Goal: Task Accomplishment & Management: Use online tool/utility

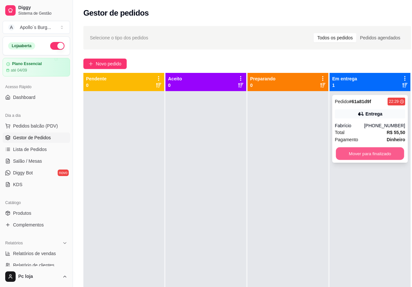
click at [363, 153] on button "Mover para finalizado" at bounding box center [370, 154] width 68 height 13
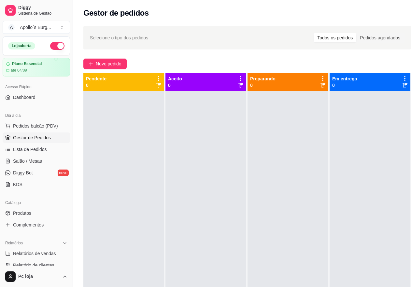
click at [113, 58] on div "Selecione o tipo dos pedidos Todos os pedidos Pedidos agendados Novo pedido Pen…" at bounding box center [247, 195] width 349 height 346
click at [116, 66] on span "Novo pedido" at bounding box center [109, 63] width 26 height 7
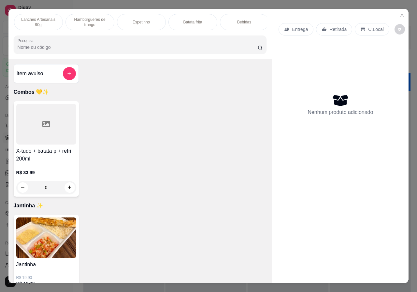
scroll to position [0, 104]
click at [255, 26] on div "Bebidas" at bounding box center [242, 22] width 49 height 16
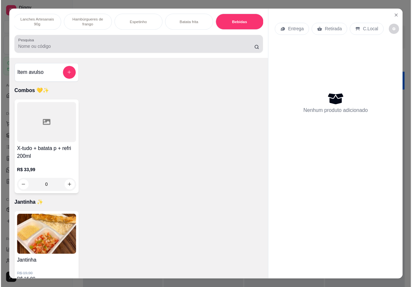
scroll to position [15, 0]
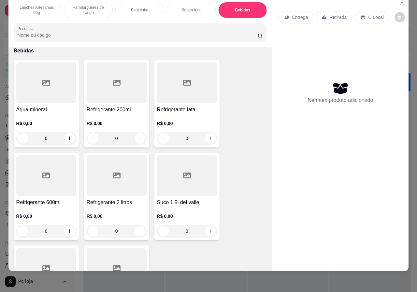
click at [196, 113] on h4 "Refrigerante lata" at bounding box center [187, 110] width 60 height 8
click at [126, 118] on div "R$ 0,00 0" at bounding box center [117, 129] width 60 height 31
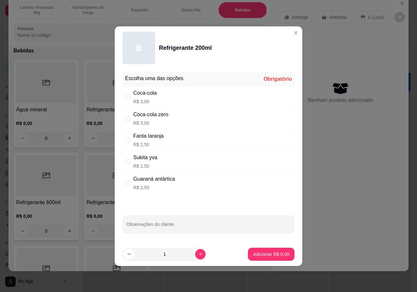
click at [165, 165] on div "Sukita yva R$ 2,50" at bounding box center [209, 162] width 172 height 22
radio input "true"
click at [145, 90] on div "Coca-cola" at bounding box center [144, 93] width 23 height 8
radio input "true"
radio input "false"
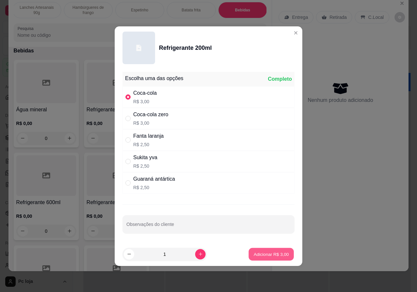
click at [265, 253] on p "Adicionar R$ 3,00" at bounding box center [271, 254] width 35 height 6
type input "1"
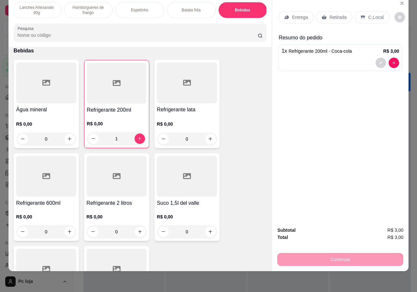
click at [338, 11] on div "Retirada" at bounding box center [334, 17] width 36 height 12
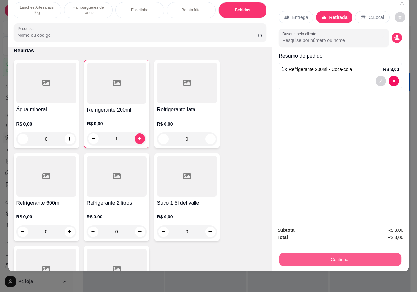
click at [341, 258] on button "Continuar" at bounding box center [340, 260] width 122 height 13
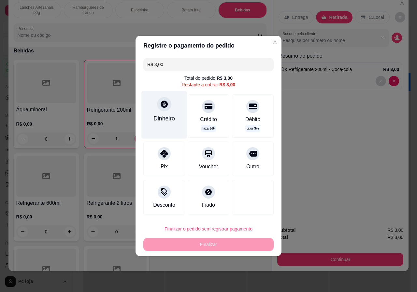
click at [164, 107] on icon at bounding box center [164, 104] width 7 height 7
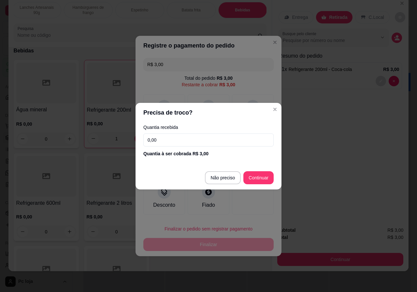
click at [180, 141] on input "0,00" at bounding box center [208, 140] width 130 height 13
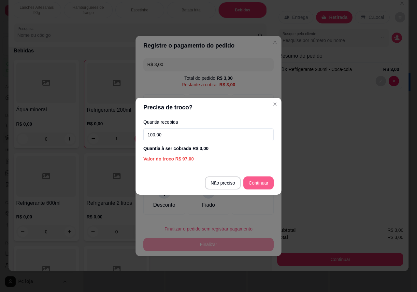
type input "100,00"
type input "R$ 0,00"
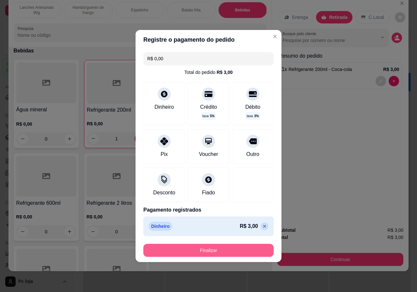
click at [253, 250] on button "Finalizar" at bounding box center [208, 250] width 130 height 13
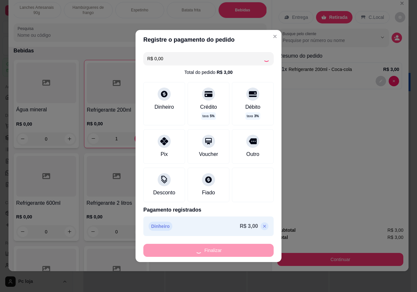
type input "0"
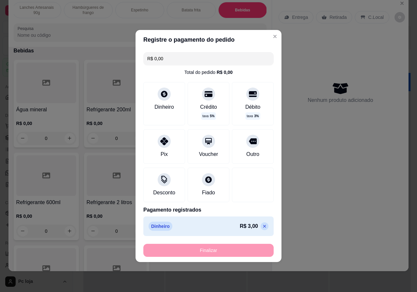
type input "-R$ 3,00"
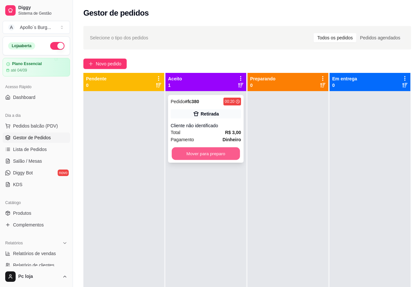
click at [233, 155] on button "Mover para preparo" at bounding box center [206, 154] width 68 height 13
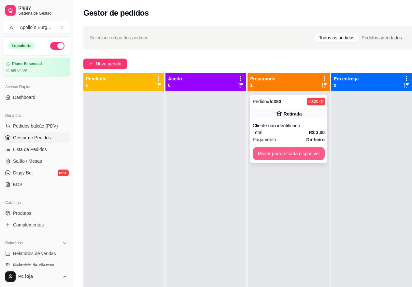
click at [294, 156] on button "Mover para retirada disponível" at bounding box center [289, 153] width 72 height 13
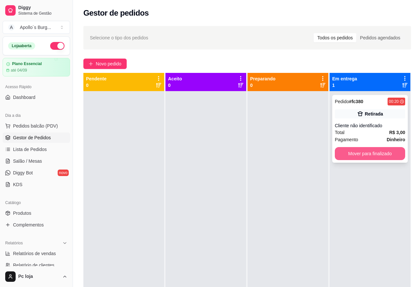
click at [363, 156] on button "Mover para finalizado" at bounding box center [370, 153] width 70 height 13
